Goal: Transaction & Acquisition: Subscribe to service/newsletter

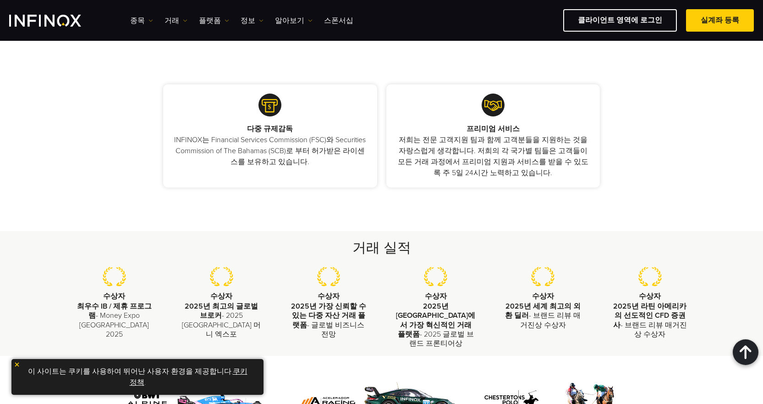
scroll to position [871, 0]
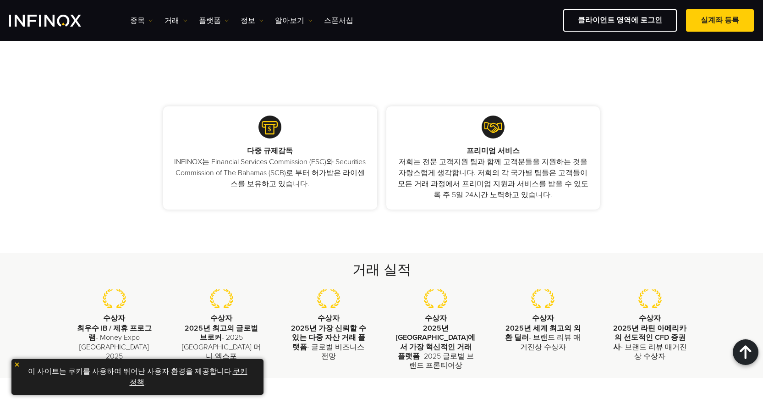
click at [87, 238] on div "다중 규제감독 INFINOX는 Financial Services Commission (FSC)와 Securities Commission of …" at bounding box center [381, 158] width 763 height 190
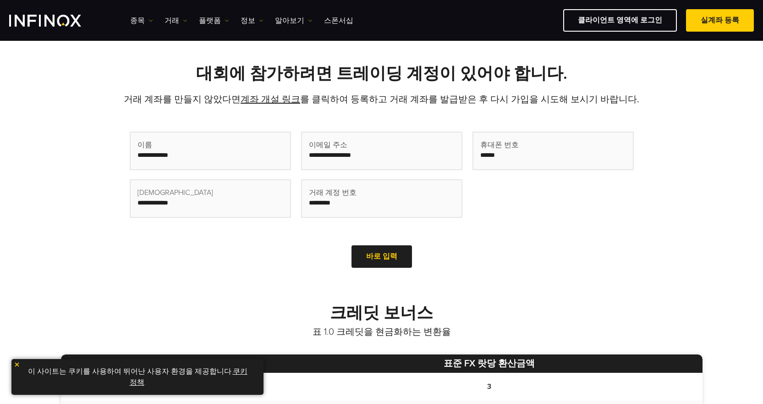
scroll to position [275, 0]
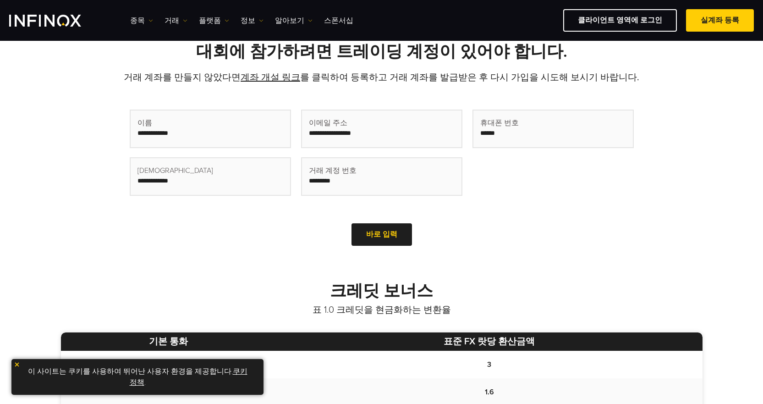
click at [197, 132] on input "text" at bounding box center [211, 128] width 160 height 37
type input "*"
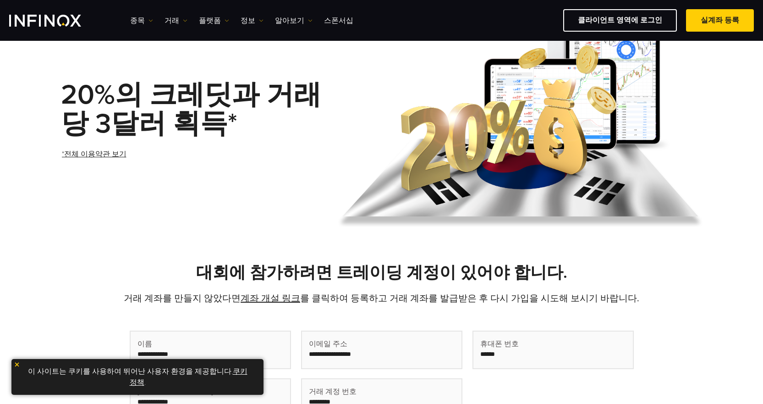
scroll to position [46, 0]
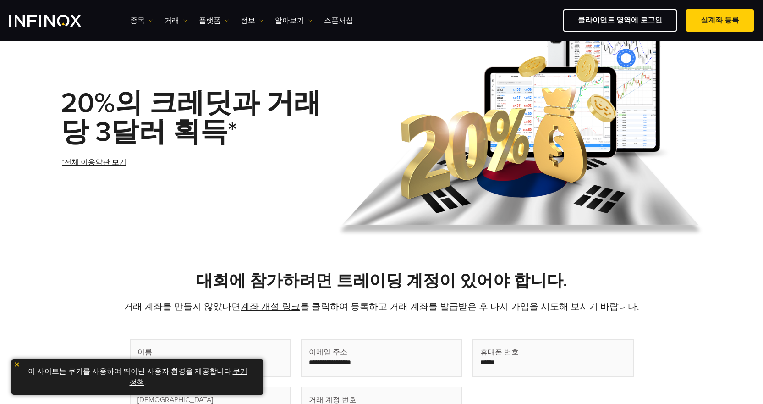
click at [116, 157] on link "*전체 이용약관 보기" at bounding box center [94, 162] width 66 height 22
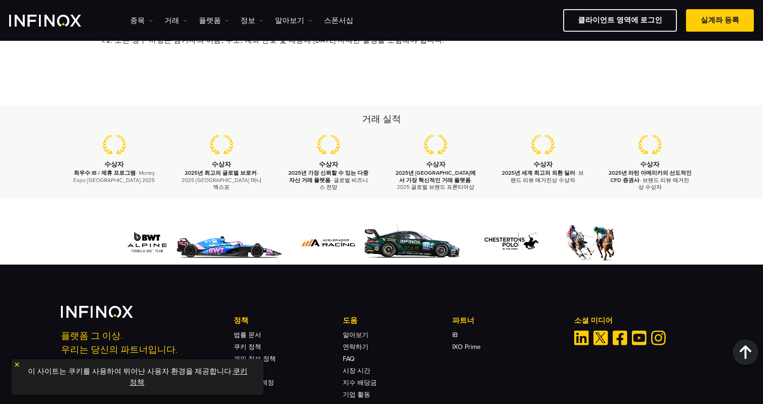
scroll to position [1154, 0]
